Goal: Check status

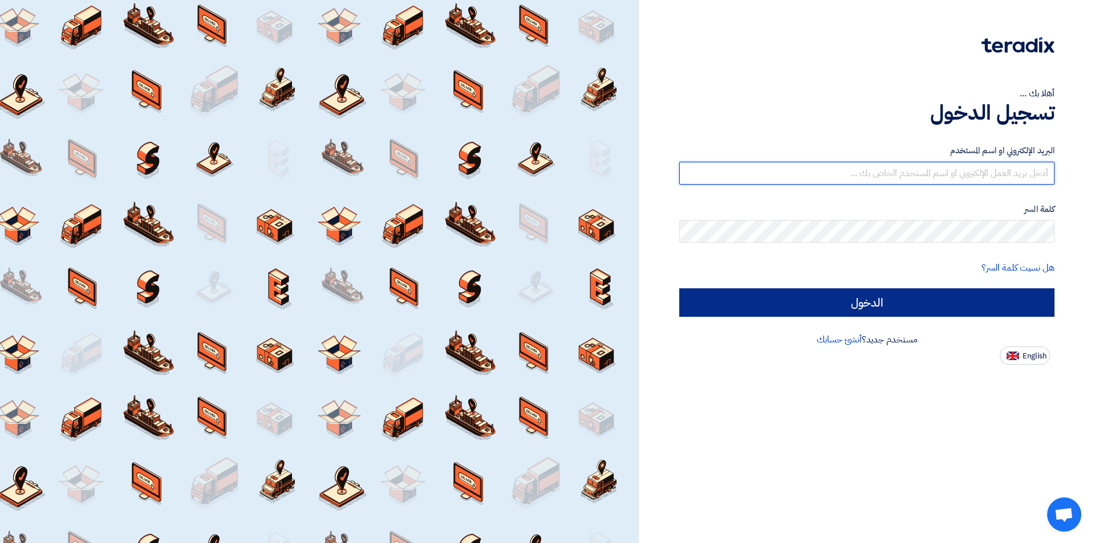
type input "[PERSON_NAME][EMAIL_ADDRESS][DOMAIN_NAME]"
click at [851, 315] on input "الدخول" at bounding box center [866, 302] width 375 height 29
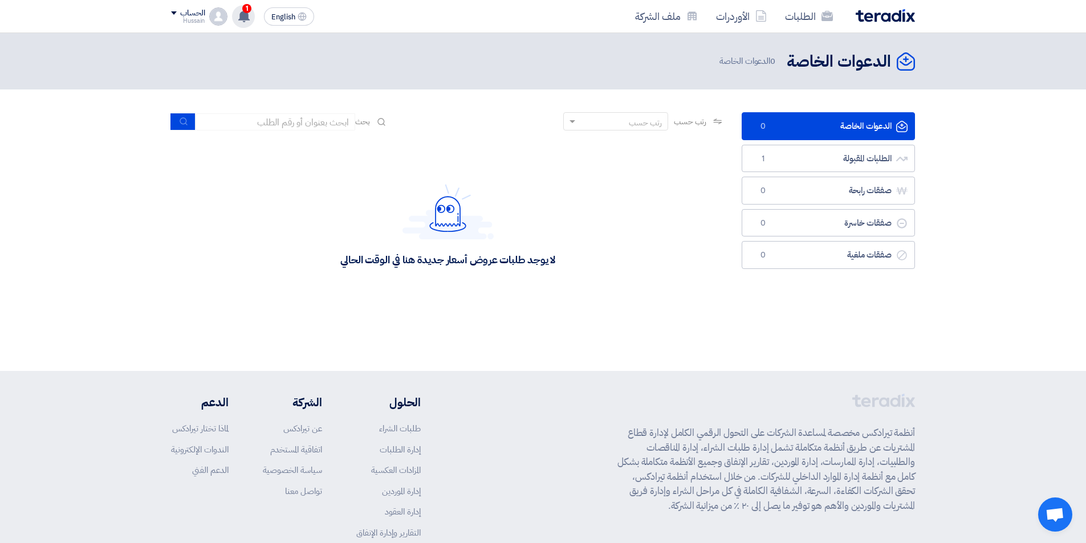
click at [247, 17] on use at bounding box center [243, 16] width 11 height 13
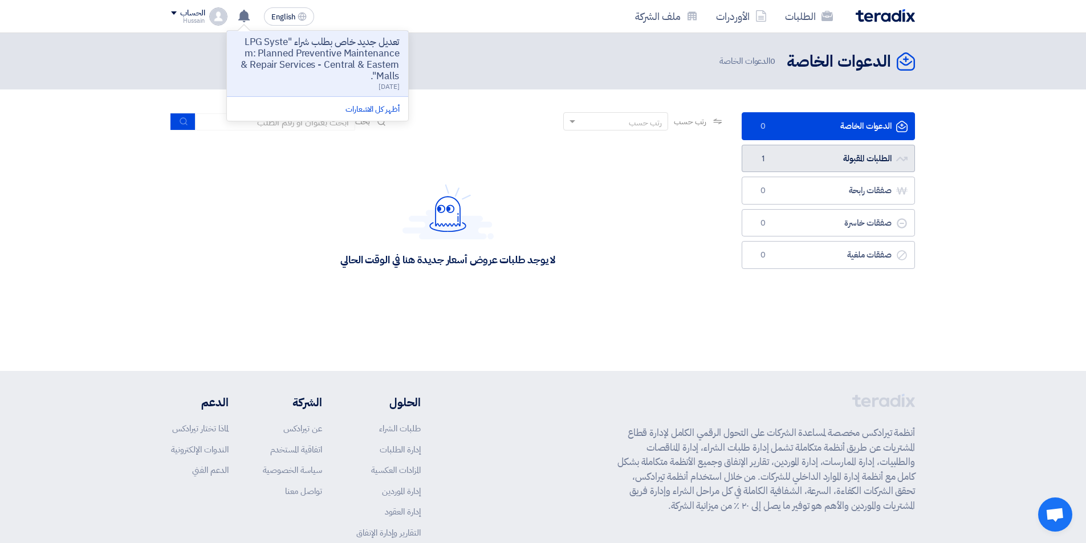
click at [811, 155] on link "الطلبات المقبولة الطلبات المقبولة 1" at bounding box center [828, 159] width 173 height 28
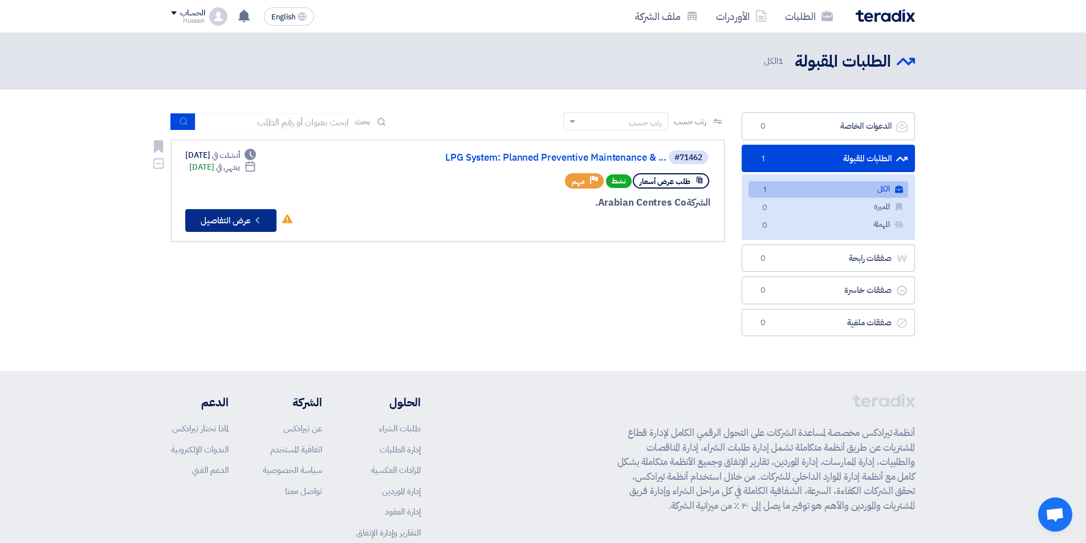
click at [230, 224] on button "Check details عرض التفاصيل" at bounding box center [230, 220] width 91 height 23
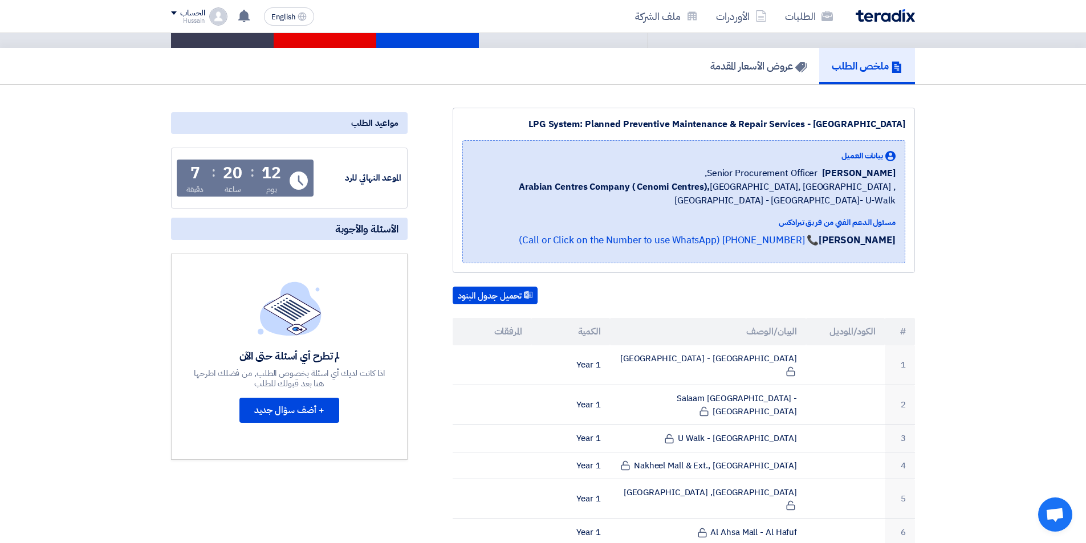
scroll to position [114, 0]
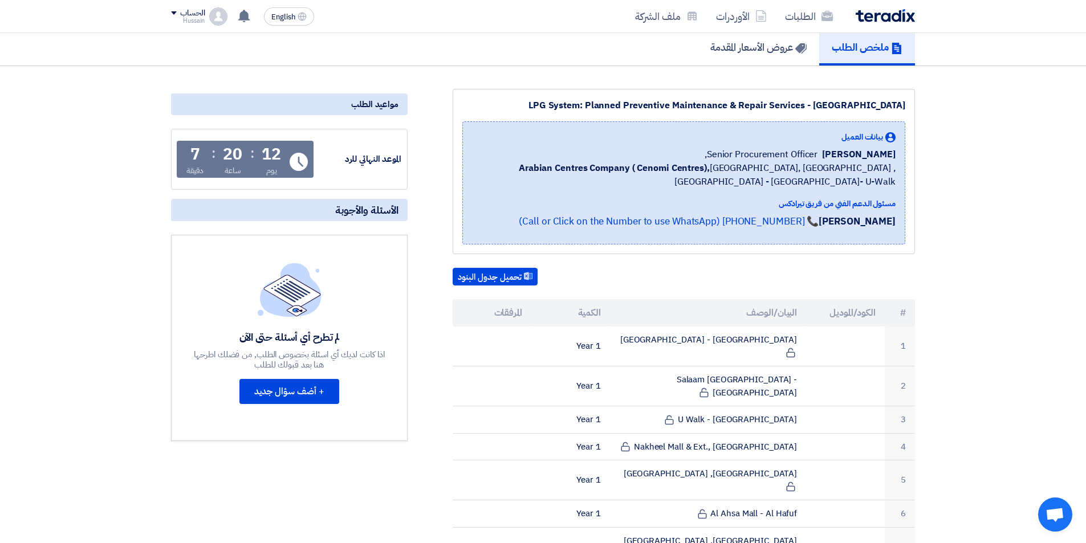
drag, startPoint x: 888, startPoint y: 157, endPoint x: 839, endPoint y: 158, distance: 49.1
click at [839, 158] on span "[PERSON_NAME]" at bounding box center [859, 155] width 74 height 14
click at [812, 188] on span "Arabian Centres Company ( [GEOGRAPHIC_DATA]), [GEOGRAPHIC_DATA], [GEOGRAPHIC_DA…" at bounding box center [684, 174] width 424 height 27
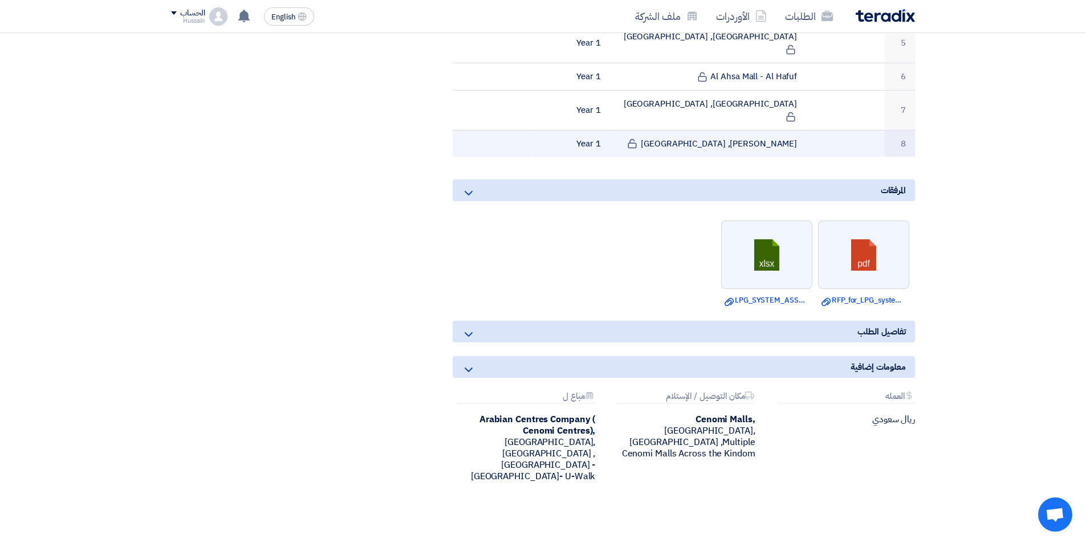
scroll to position [570, 0]
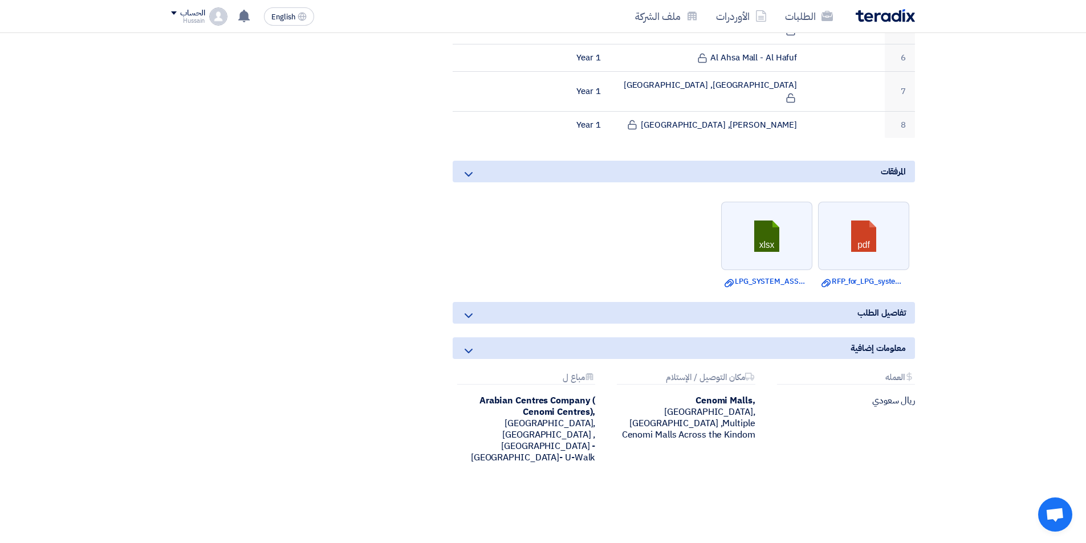
click at [673, 302] on div "تفاصيل الطلب" at bounding box center [684, 313] width 462 height 22
click at [468, 309] on icon at bounding box center [469, 316] width 14 height 14
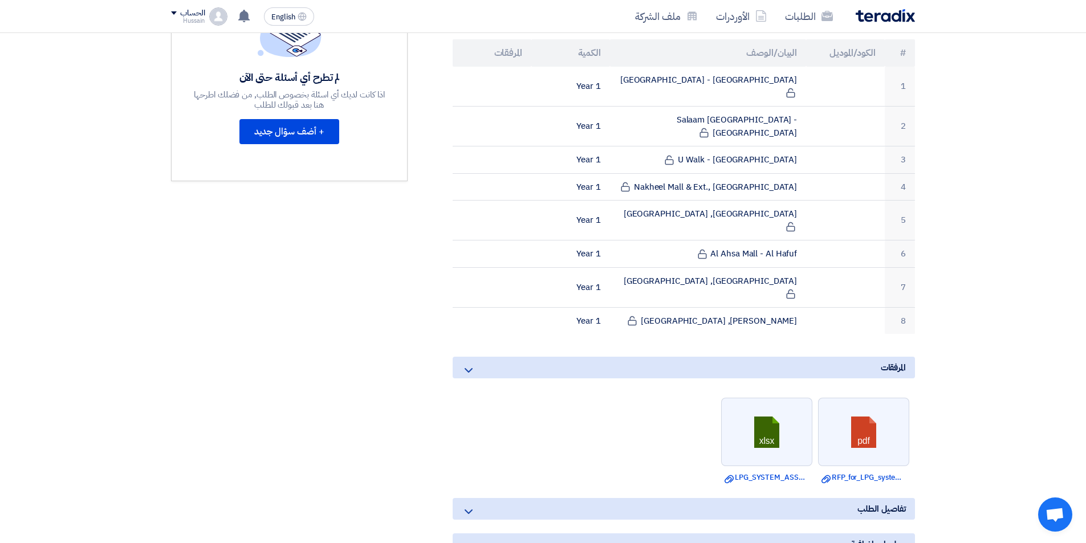
scroll to position [342, 0]
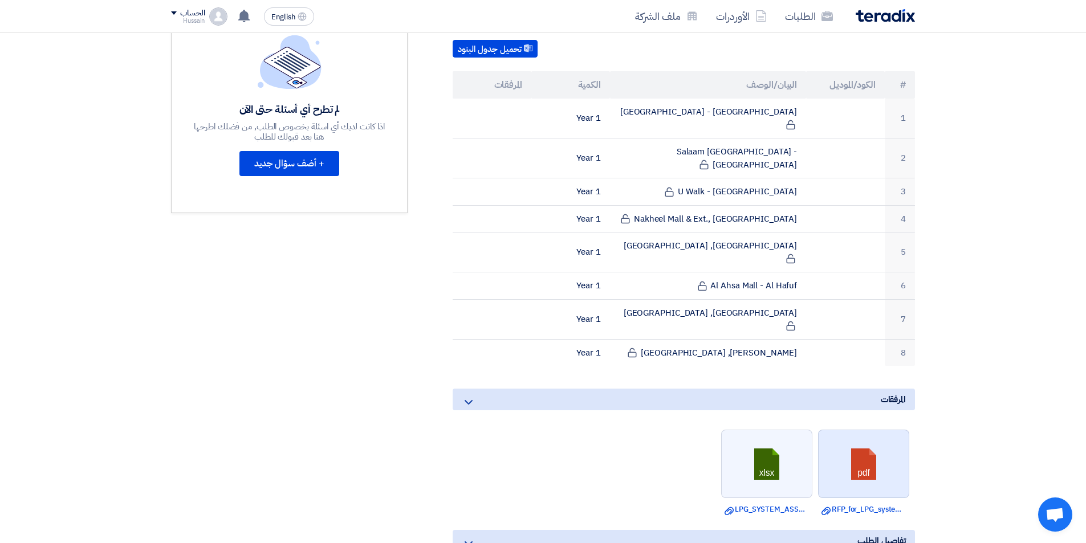
click at [877, 430] on link at bounding box center [864, 464] width 91 height 68
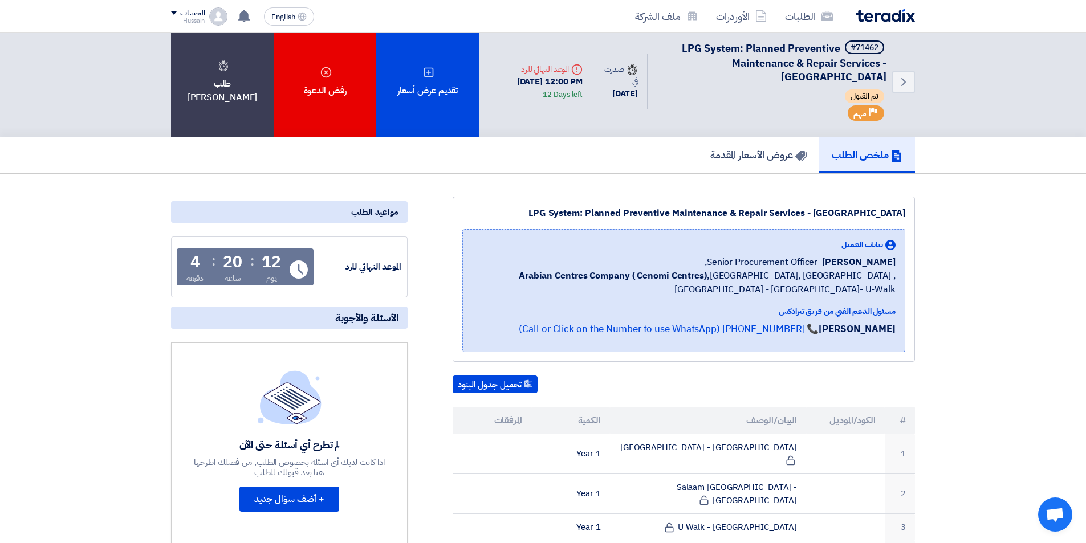
scroll to position [0, 0]
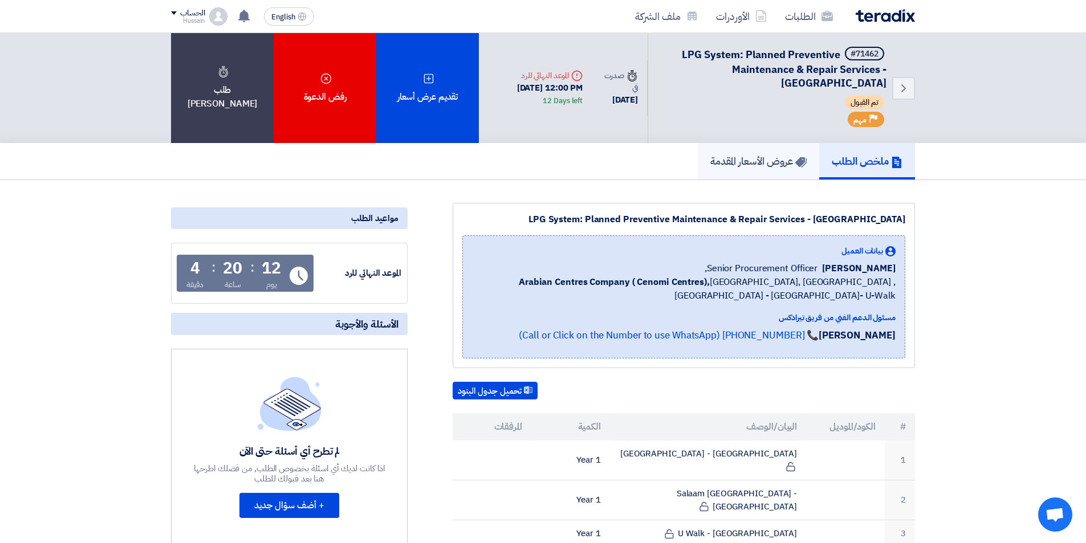
click at [735, 155] on h5 "عروض الأسعار المقدمة" at bounding box center [758, 161] width 96 height 13
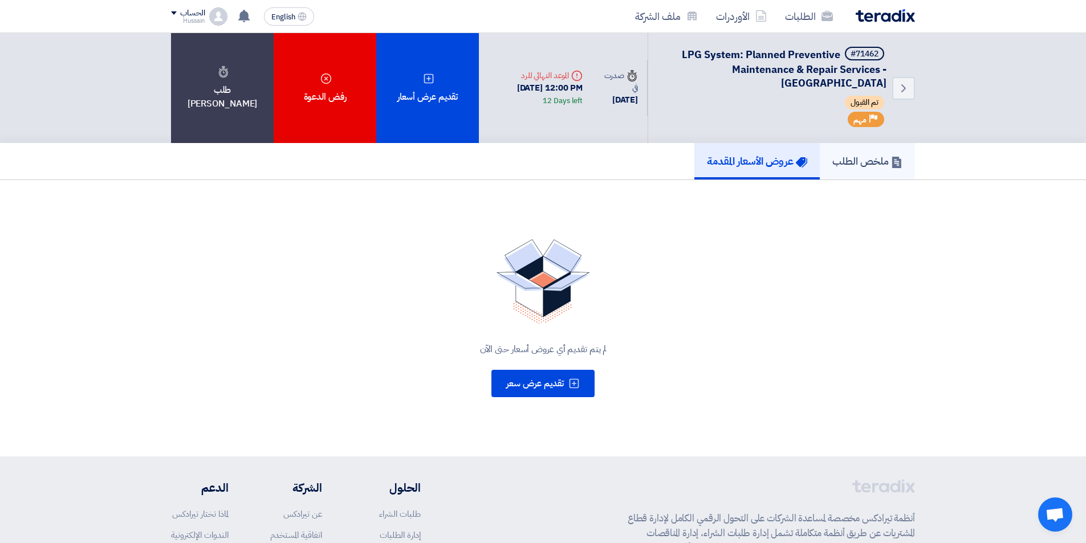
click at [846, 155] on h5 "ملخص الطلب" at bounding box center [867, 161] width 70 height 13
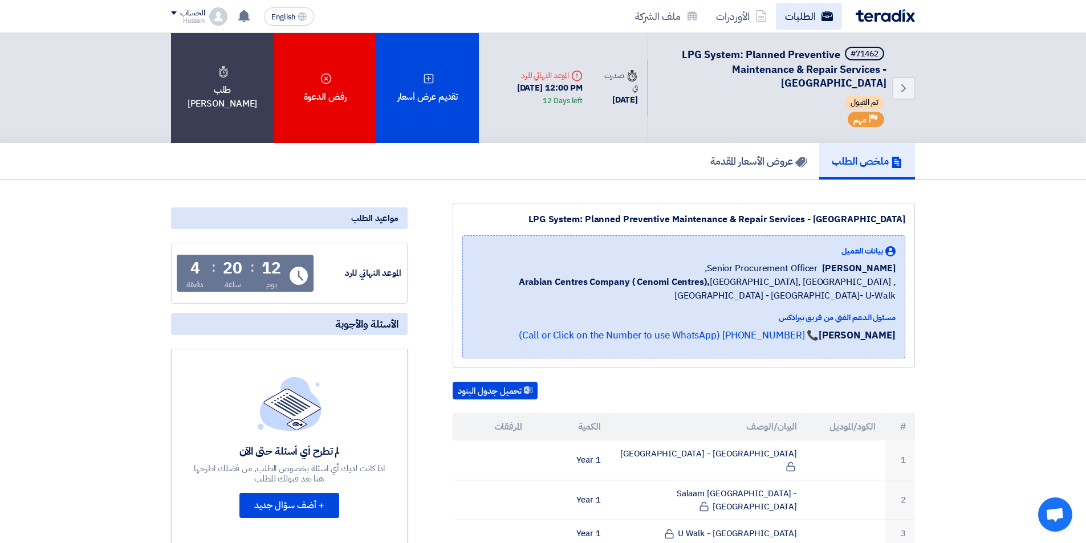
click at [827, 14] on use at bounding box center [827, 16] width 11 height 10
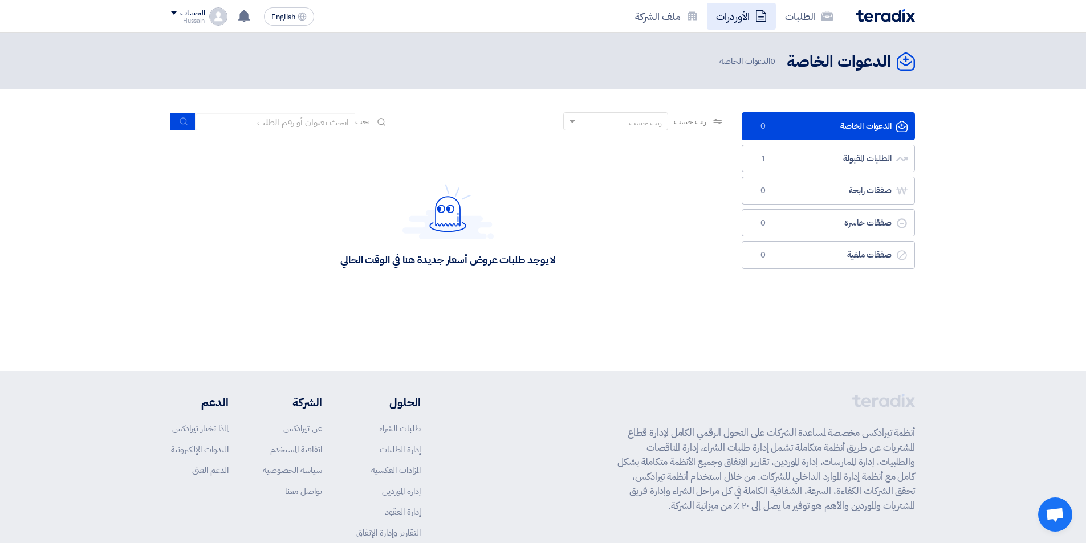
click at [747, 14] on link "الأوردرات" at bounding box center [741, 16] width 69 height 27
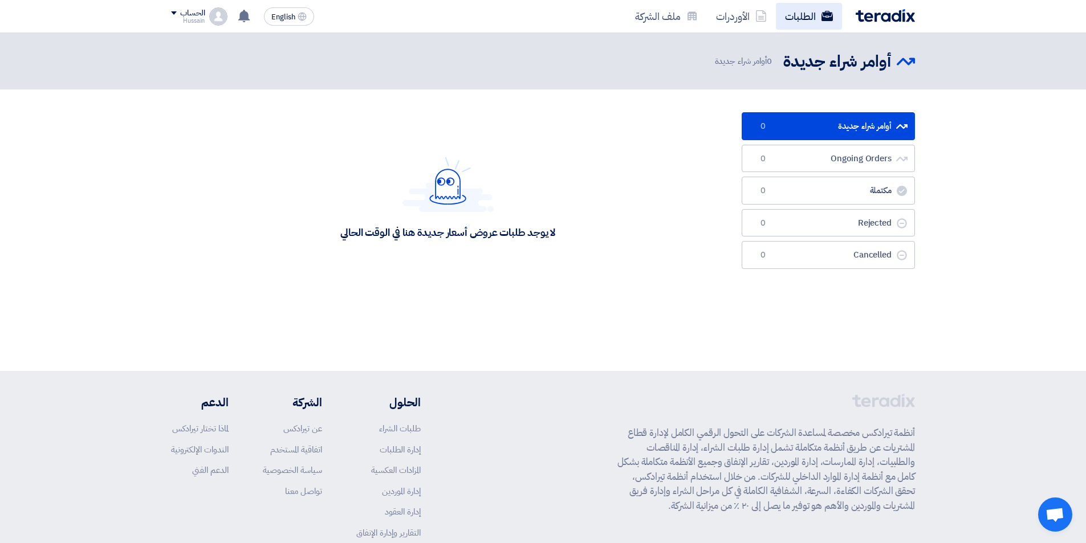
click at [800, 17] on link "الطلبات" at bounding box center [809, 16] width 66 height 27
